Goal: Information Seeking & Learning: Check status

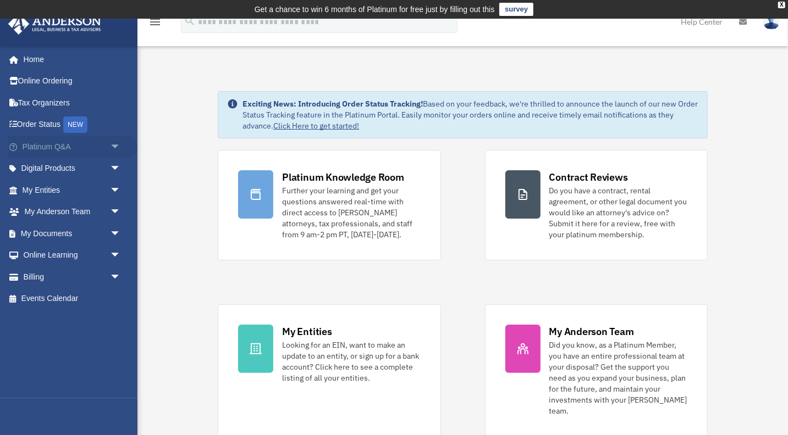
click at [117, 147] on span "arrow_drop_down" at bounding box center [121, 147] width 22 height 23
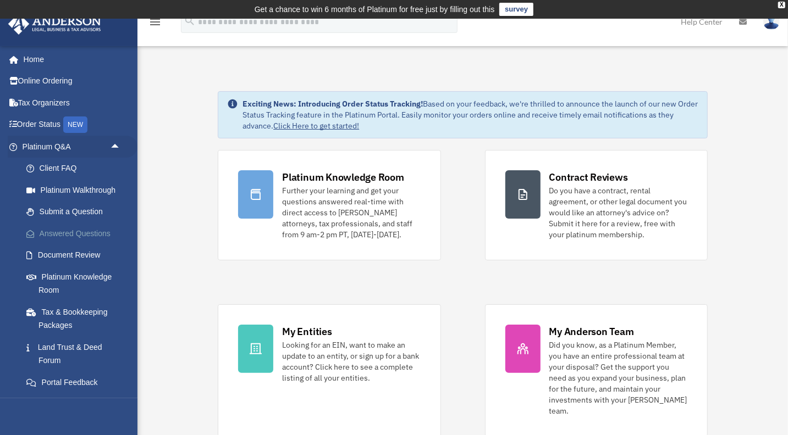
click at [72, 232] on link "Answered Questions" at bounding box center [76, 234] width 122 height 22
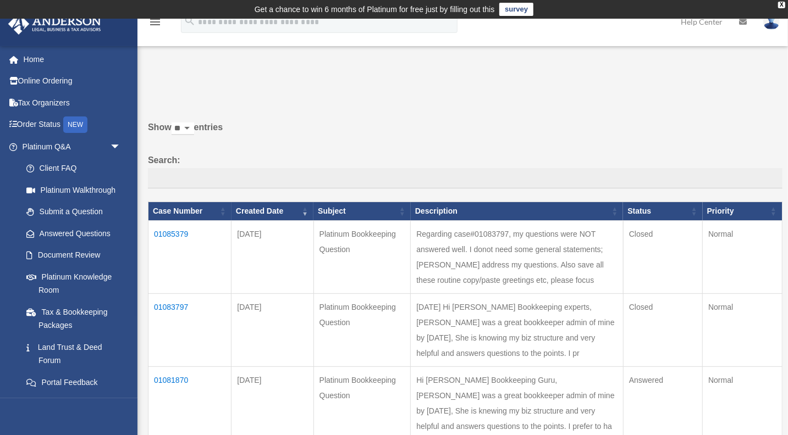
click at [171, 236] on td "01085379" at bounding box center [189, 257] width 83 height 73
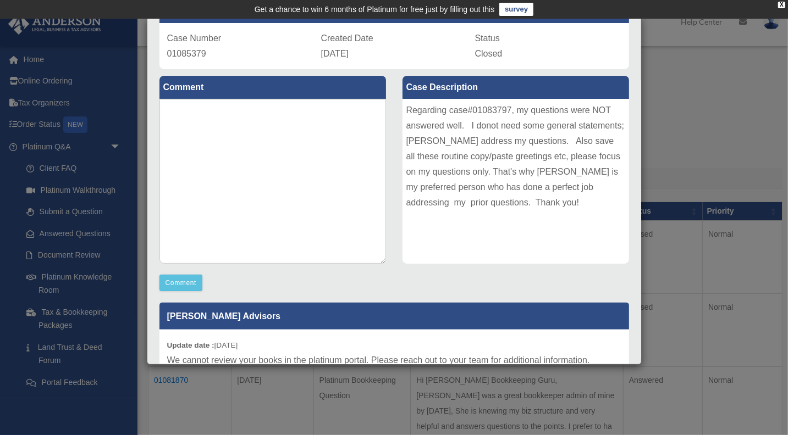
scroll to position [136, 0]
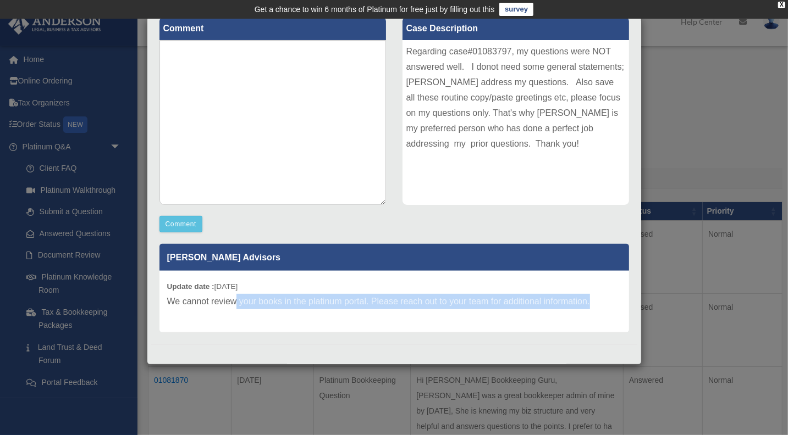
drag, startPoint x: 238, startPoint y: 304, endPoint x: 595, endPoint y: 308, distance: 357.4
click at [595, 308] on p "We cannot review your books in the platinum portal. Please reach out to your te…" at bounding box center [394, 301] width 454 height 15
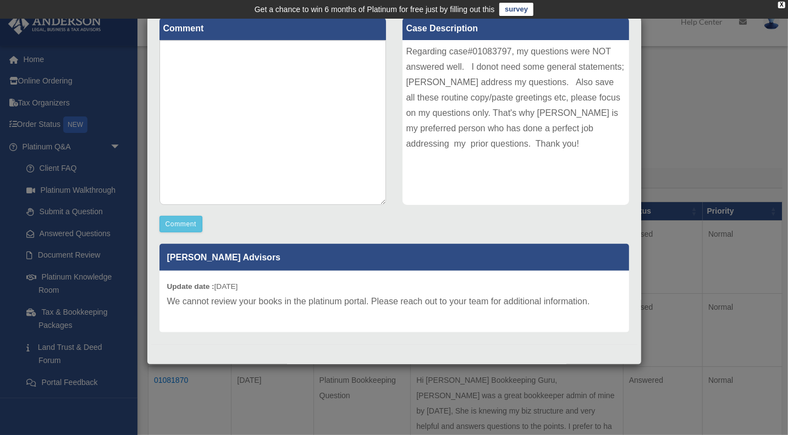
click at [593, 305] on p "We cannot review your books in the platinum portal. Please reach out to your te…" at bounding box center [394, 301] width 454 height 15
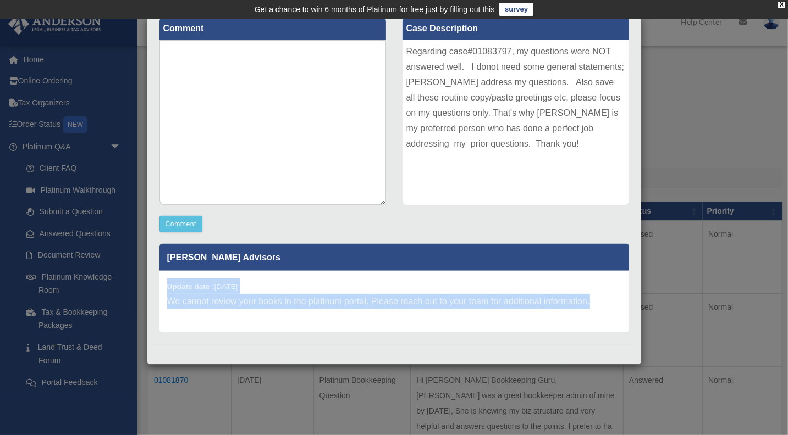
drag, startPoint x: 589, startPoint y: 304, endPoint x: 168, endPoint y: 291, distance: 421.4
click at [168, 291] on div "Update date : 08-22-2025 We cannot review your books in the platinum portal. Pl…" at bounding box center [394, 302] width 470 height 62
copy div "Update date : 08-22-2025 We cannot review your books in the platinum portal. Pl…"
